Goal: Information Seeking & Learning: Understand process/instructions

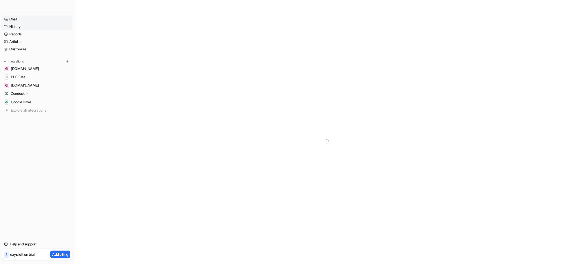
scroll to position [3, 0]
click at [17, 27] on link "History" at bounding box center [37, 26] width 70 height 7
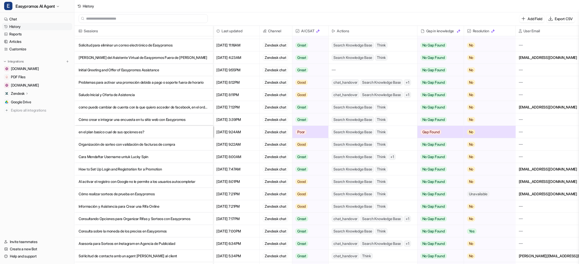
scroll to position [137, 0]
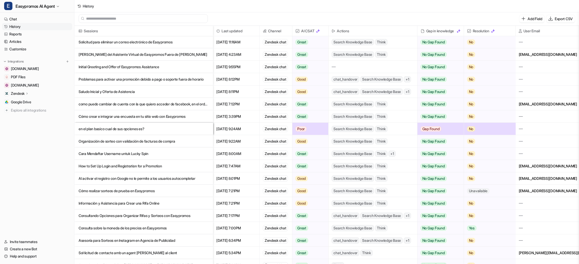
click at [135, 151] on p "Cara Mendaftar Username untuk Lucky Spin" at bounding box center [144, 154] width 130 height 12
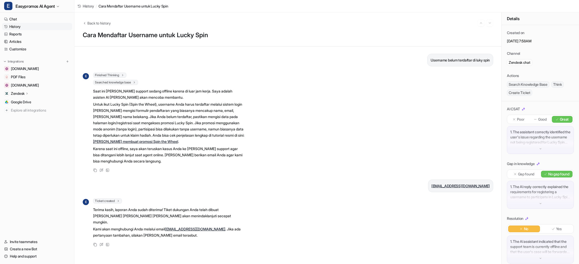
click at [440, 63] on p "Username belum terdaftar di luky spin" at bounding box center [460, 60] width 59 height 6
click at [441, 62] on p "Username belum terdaftar di luky spin" at bounding box center [460, 60] width 59 height 6
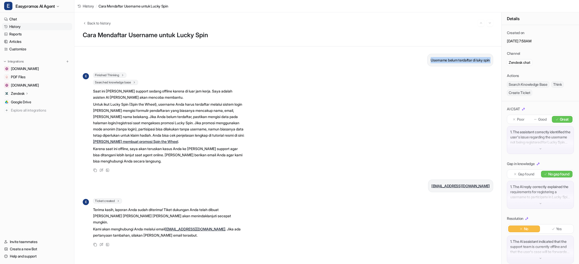
click at [167, 142] on link "[PERSON_NAME] membuat promosi Spin the Wheel" at bounding box center [135, 141] width 85 height 4
